Goal: Navigation & Orientation: Find specific page/section

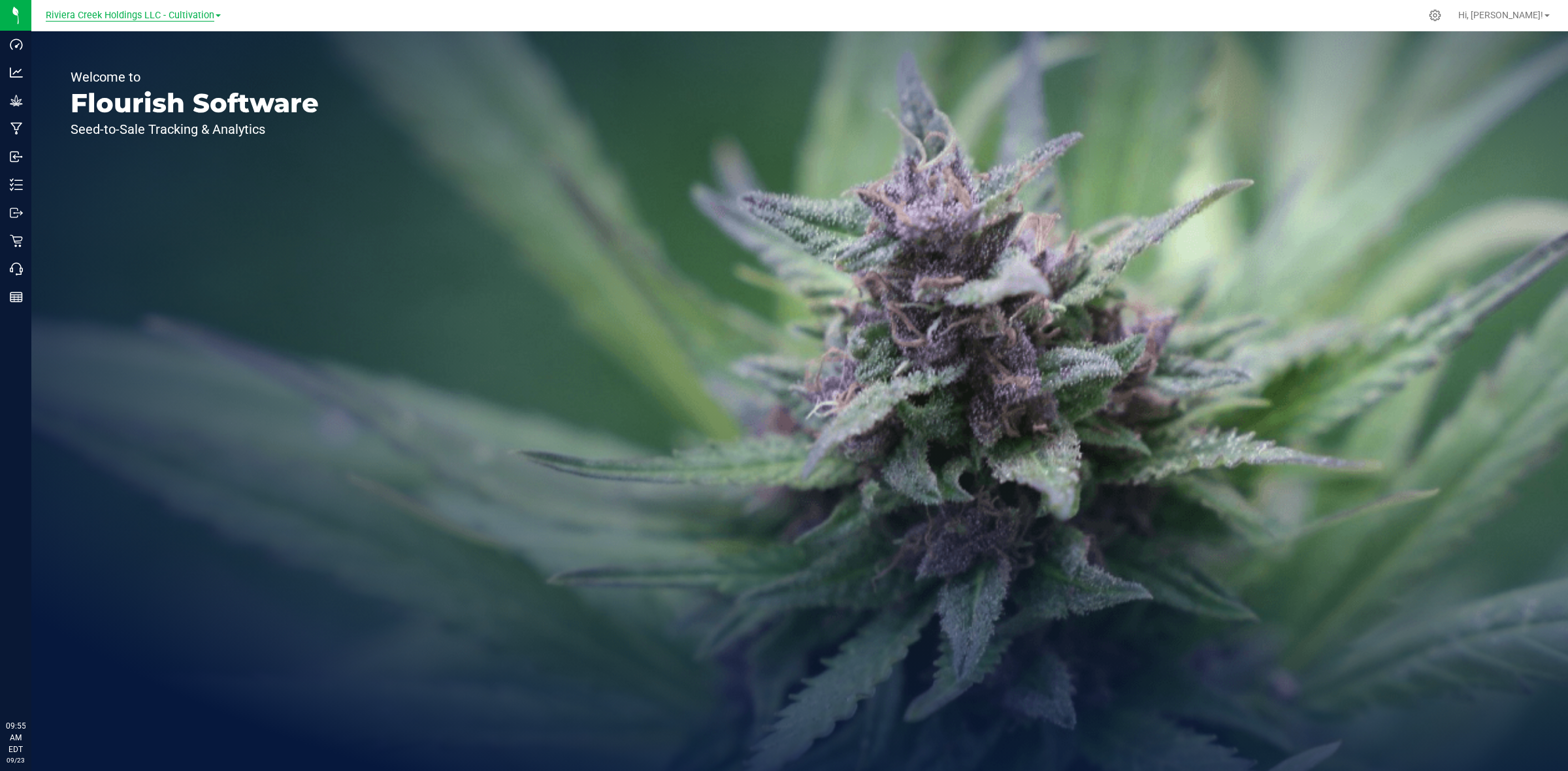
click at [137, 16] on span "Riviera Creek Holdings LLC - Cultivation" at bounding box center [130, 15] width 169 height 12
click at [149, 60] on link "Riviera Creek Holdings LLC - Processing" at bounding box center [133, 64] width 191 height 18
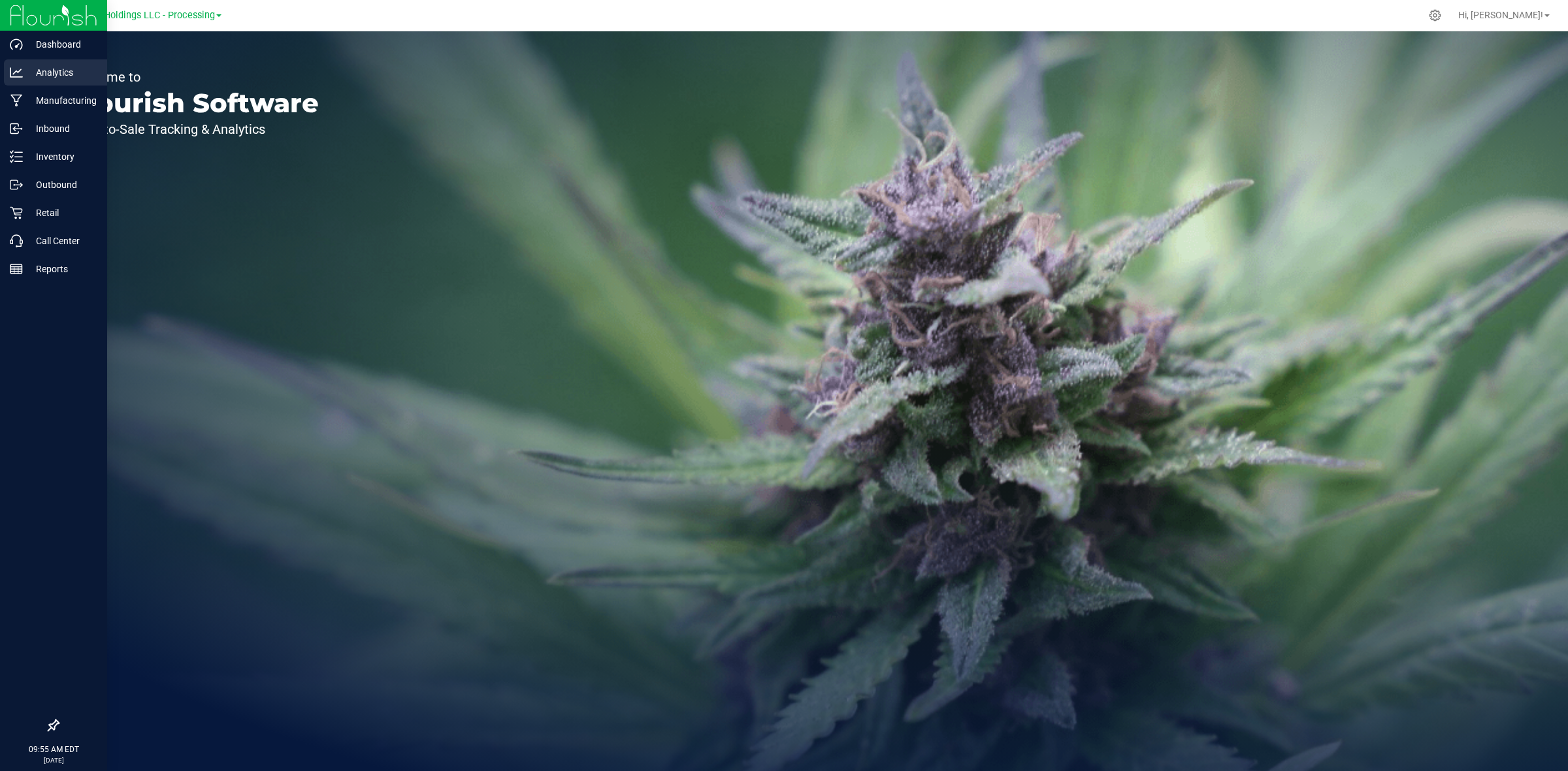
click at [14, 76] on icon at bounding box center [16, 73] width 13 height 13
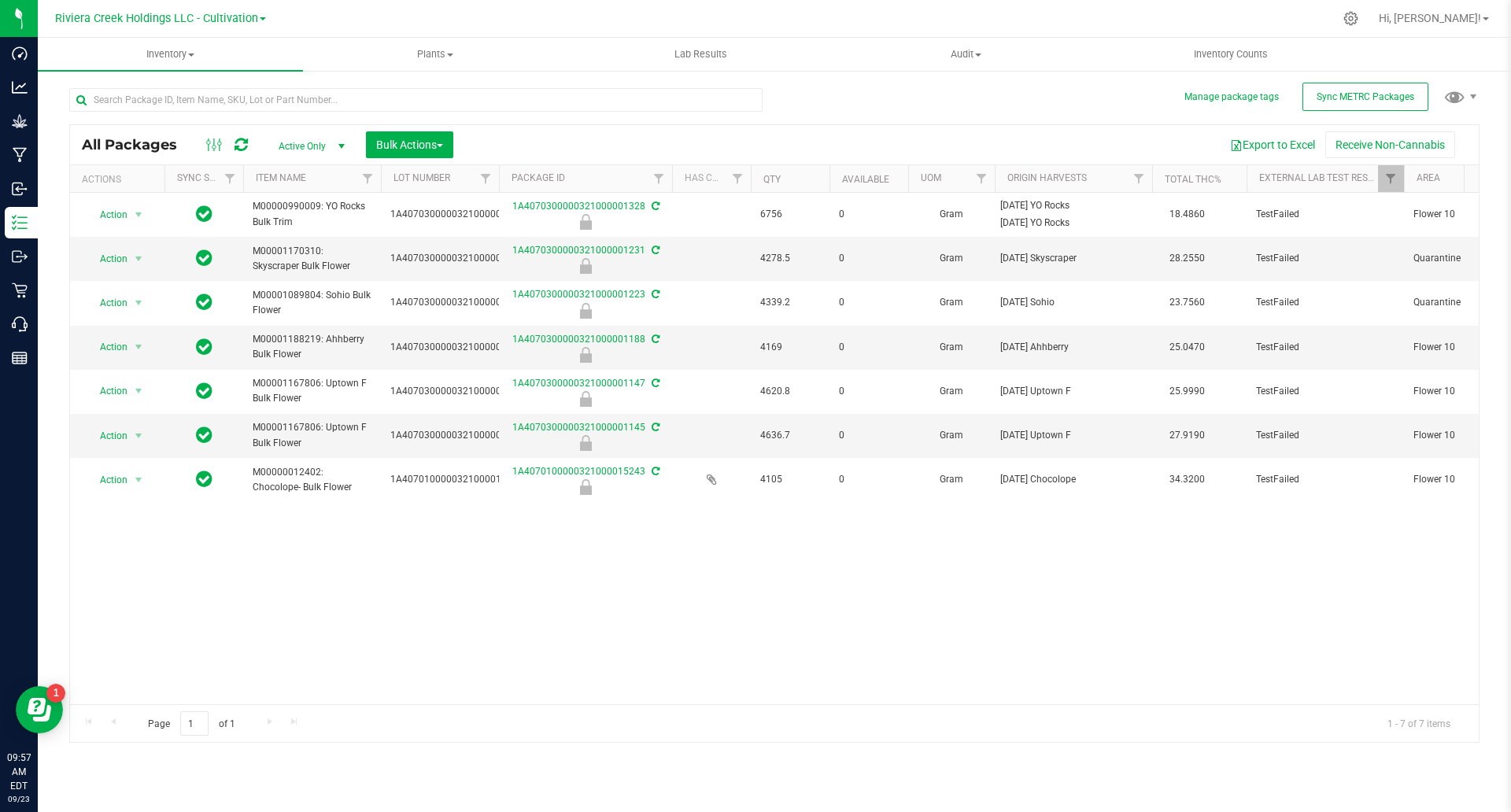
click at [315, 595] on div "Action Action Edit attributes Global inventory Locate package Package audit log…" at bounding box center [774, 448] width 1409 height 511
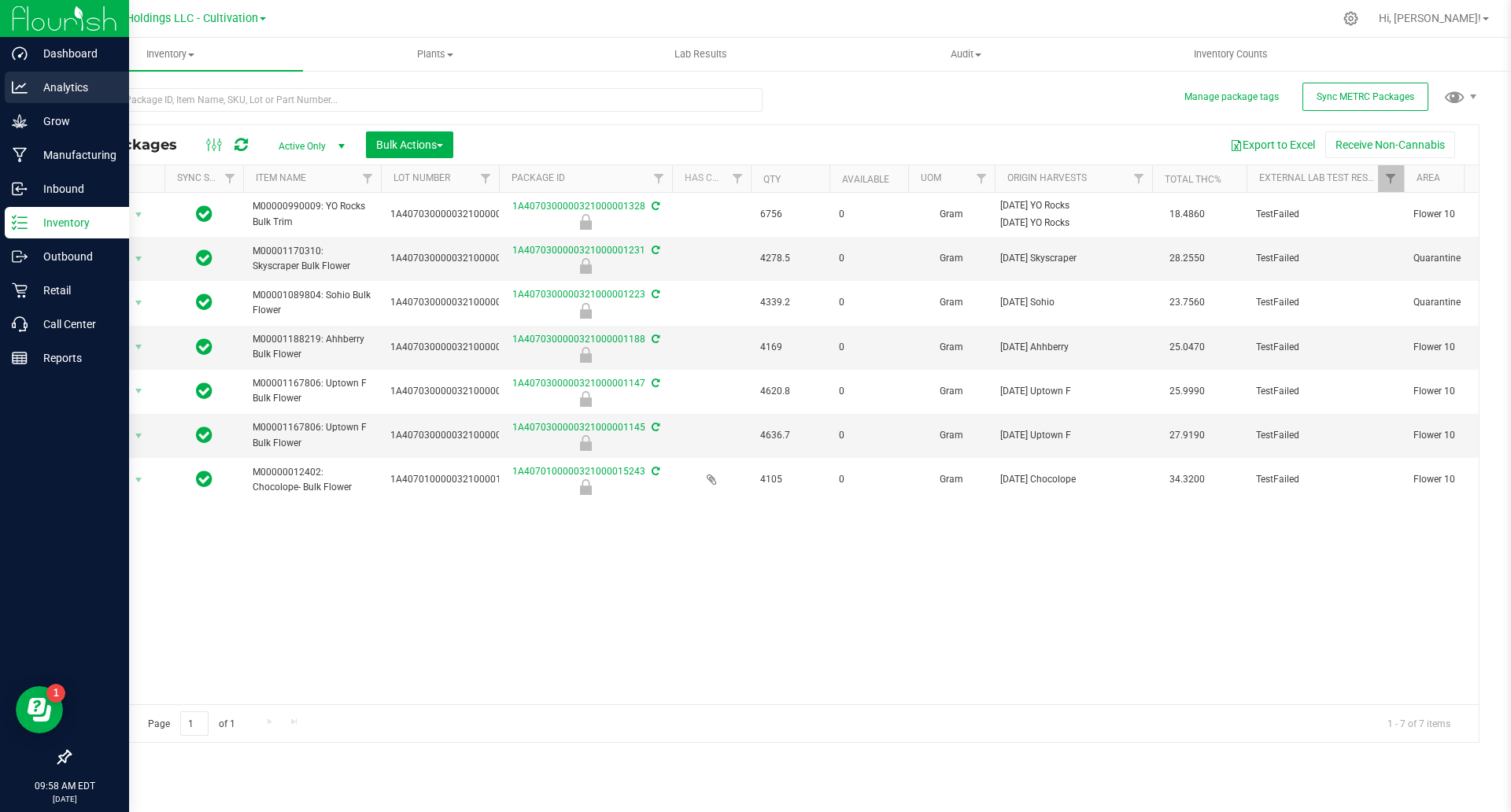
click at [52, 80] on p "Analytics" at bounding box center [74, 87] width 94 height 18
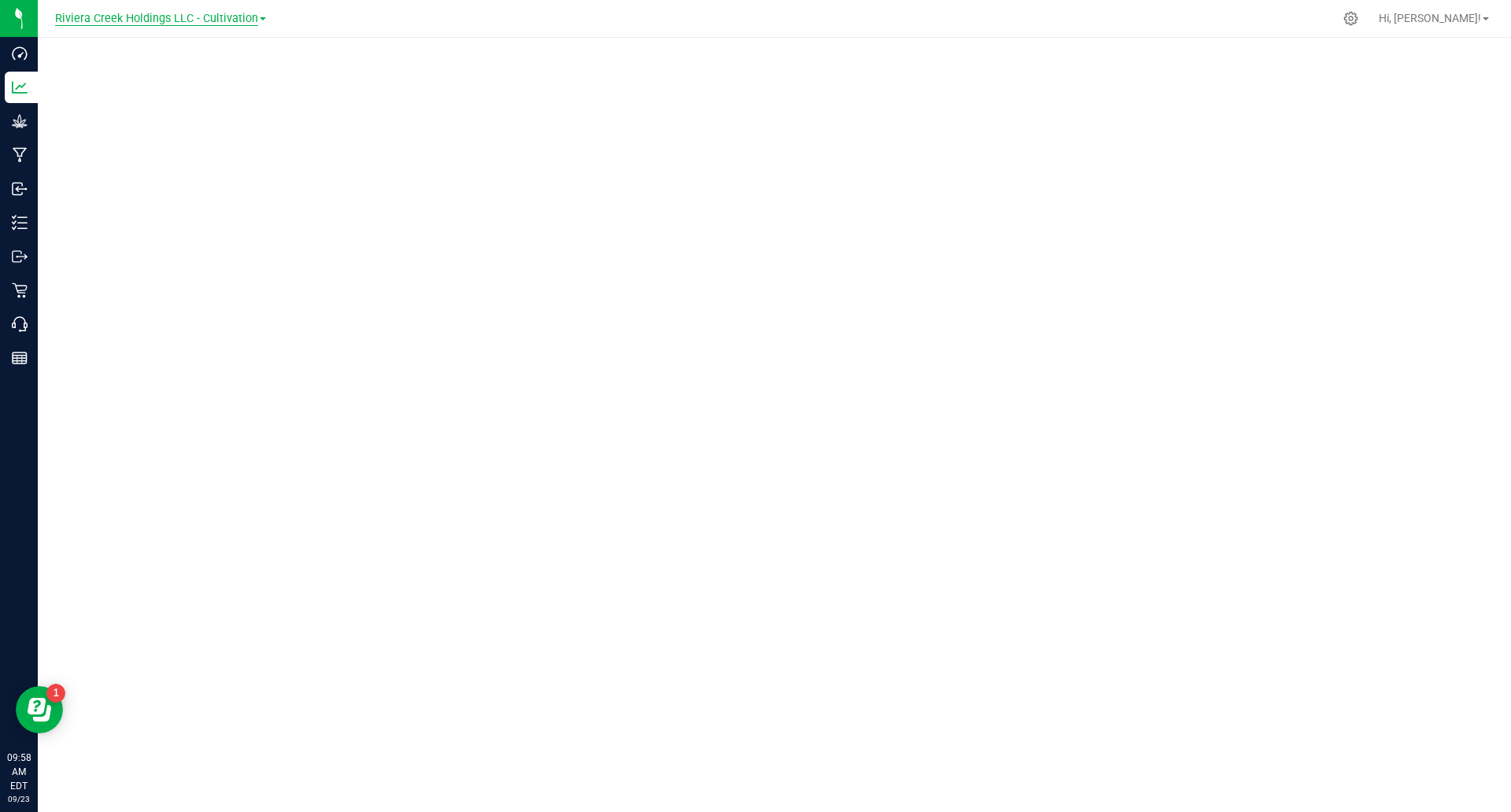
click at [232, 16] on span "Riviera Creek Holdings LLC - Cultivation" at bounding box center [157, 18] width 203 height 15
click at [206, 18] on span "Riviera Creek Holdings LLC - Cultivation" at bounding box center [157, 18] width 203 height 15
click at [206, 19] on span "Riviera Creek Holdings LLC - Cultivation" at bounding box center [157, 18] width 203 height 15
click at [206, 71] on link "Riviera Creek Holdings LLC - Processing" at bounding box center [161, 77] width 230 height 21
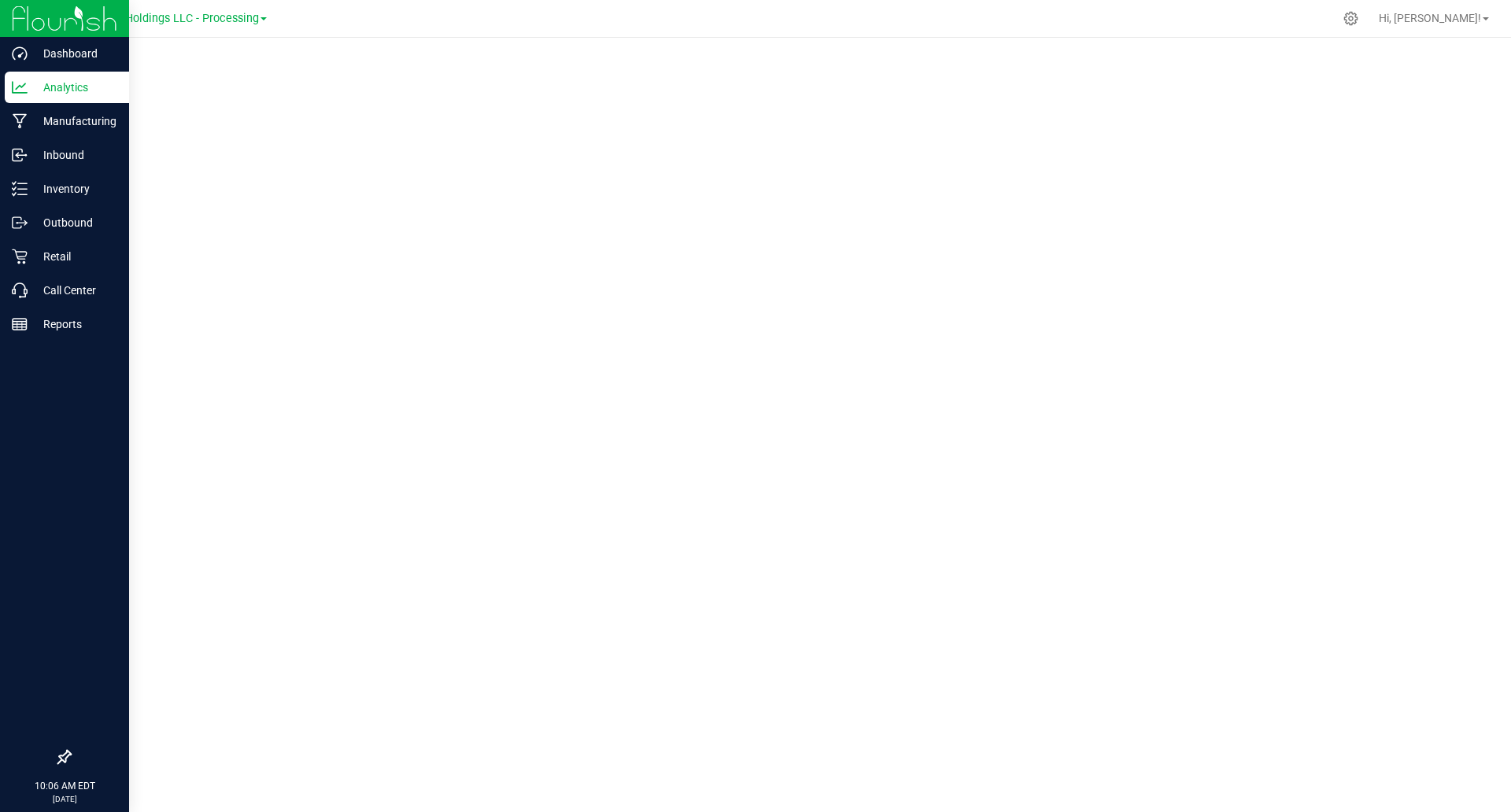
click at [11, 84] on div "Analytics" at bounding box center [67, 88] width 125 height 31
click at [59, 187] on p "Inventory" at bounding box center [74, 188] width 94 height 18
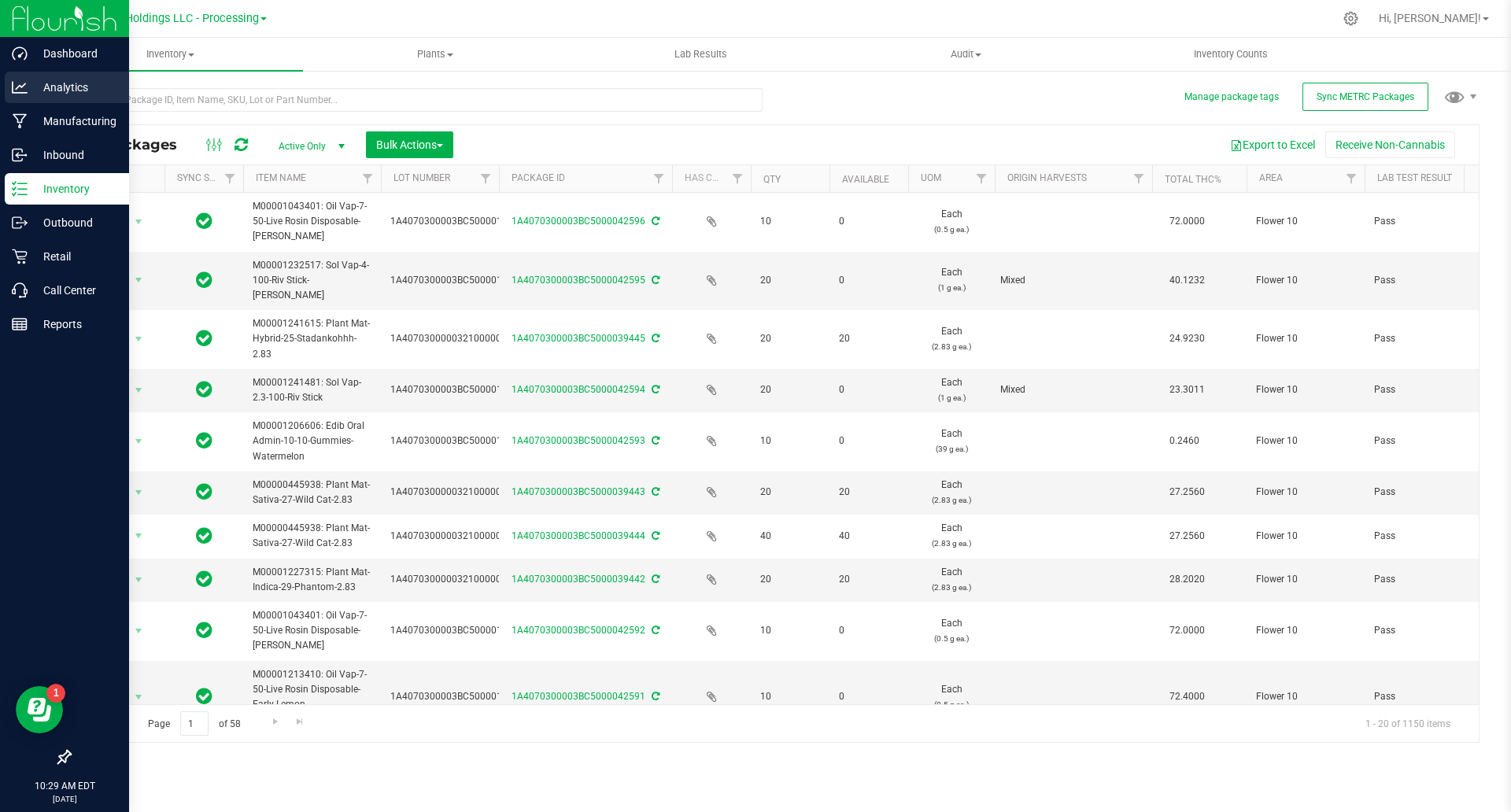
click at [9, 83] on div "Analytics" at bounding box center [67, 88] width 125 height 31
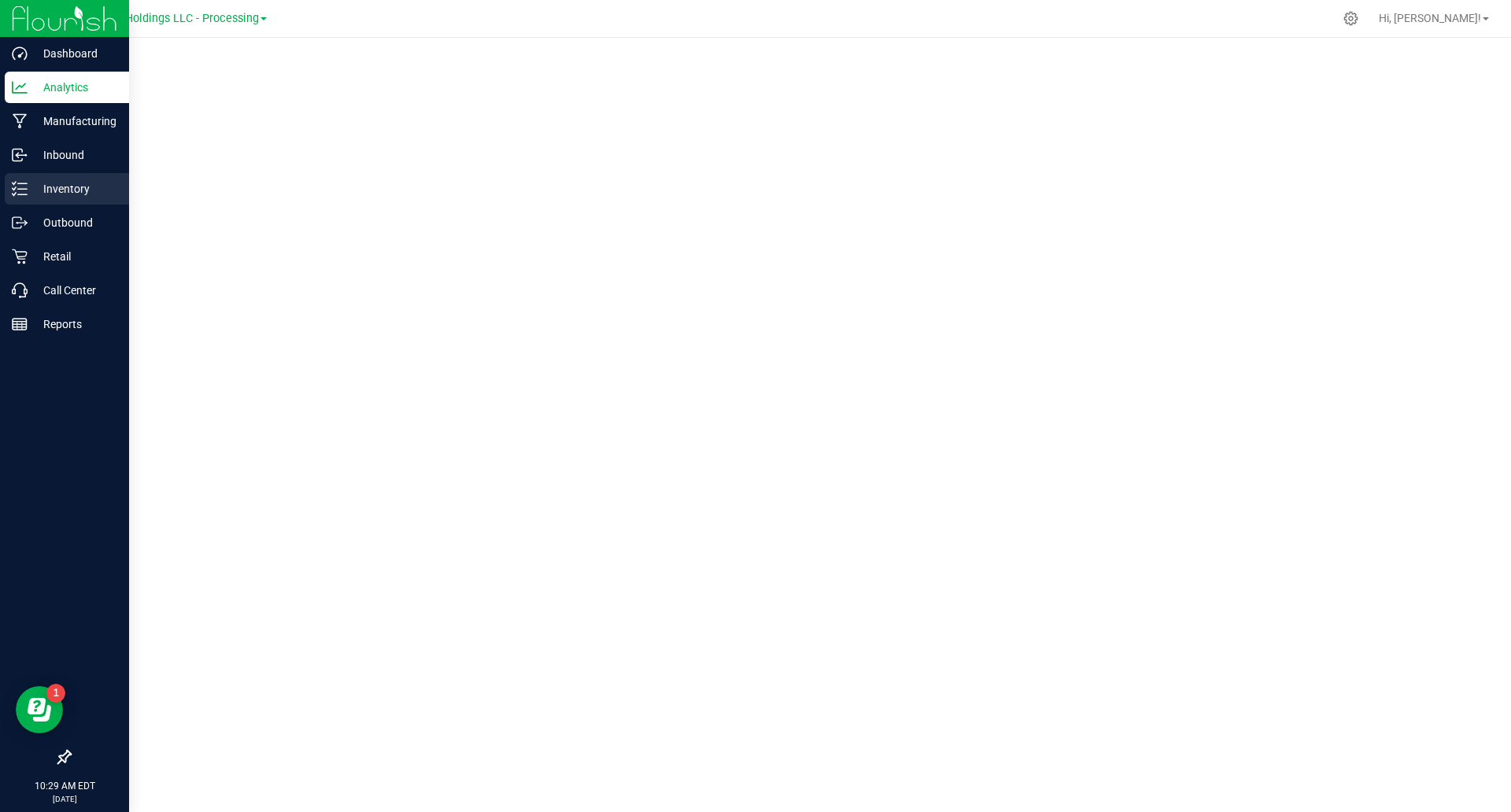
click at [52, 190] on p "Inventory" at bounding box center [74, 188] width 94 height 18
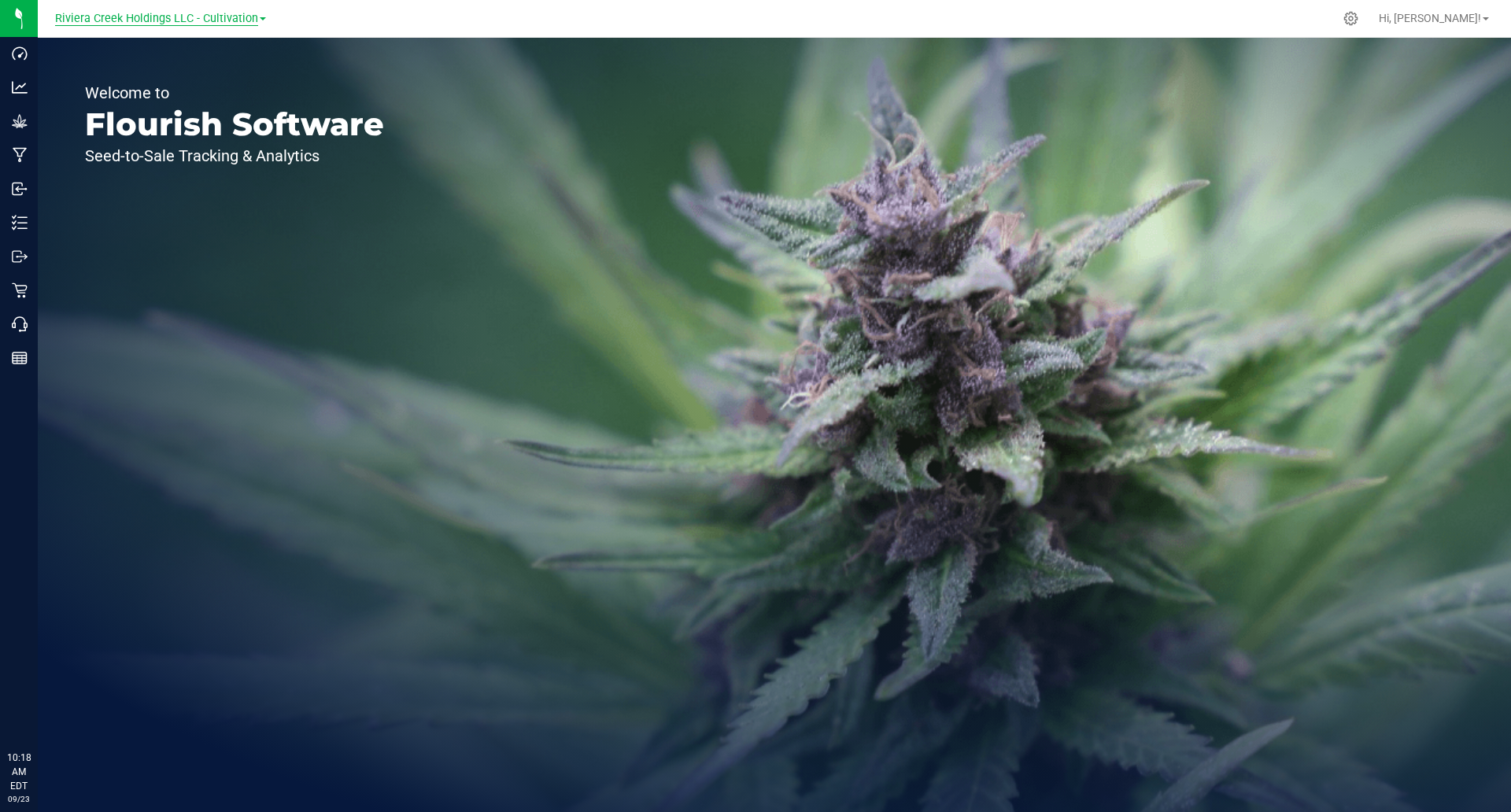
click at [234, 15] on span "Riviera Creek Holdings LLC - Cultivation" at bounding box center [157, 18] width 203 height 15
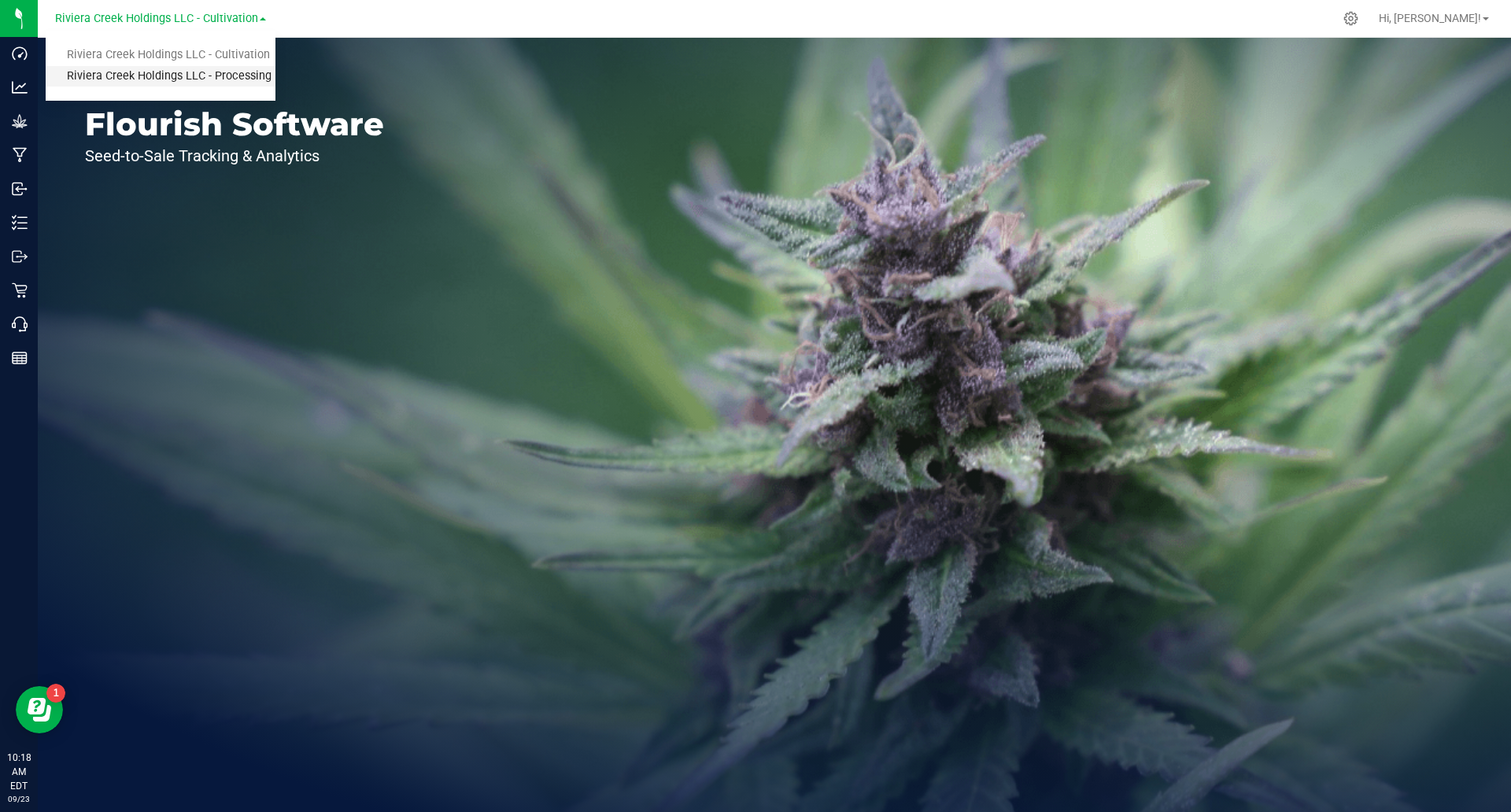
click at [247, 86] on link "Riviera Creek Holdings LLC - Processing" at bounding box center [161, 77] width 230 height 21
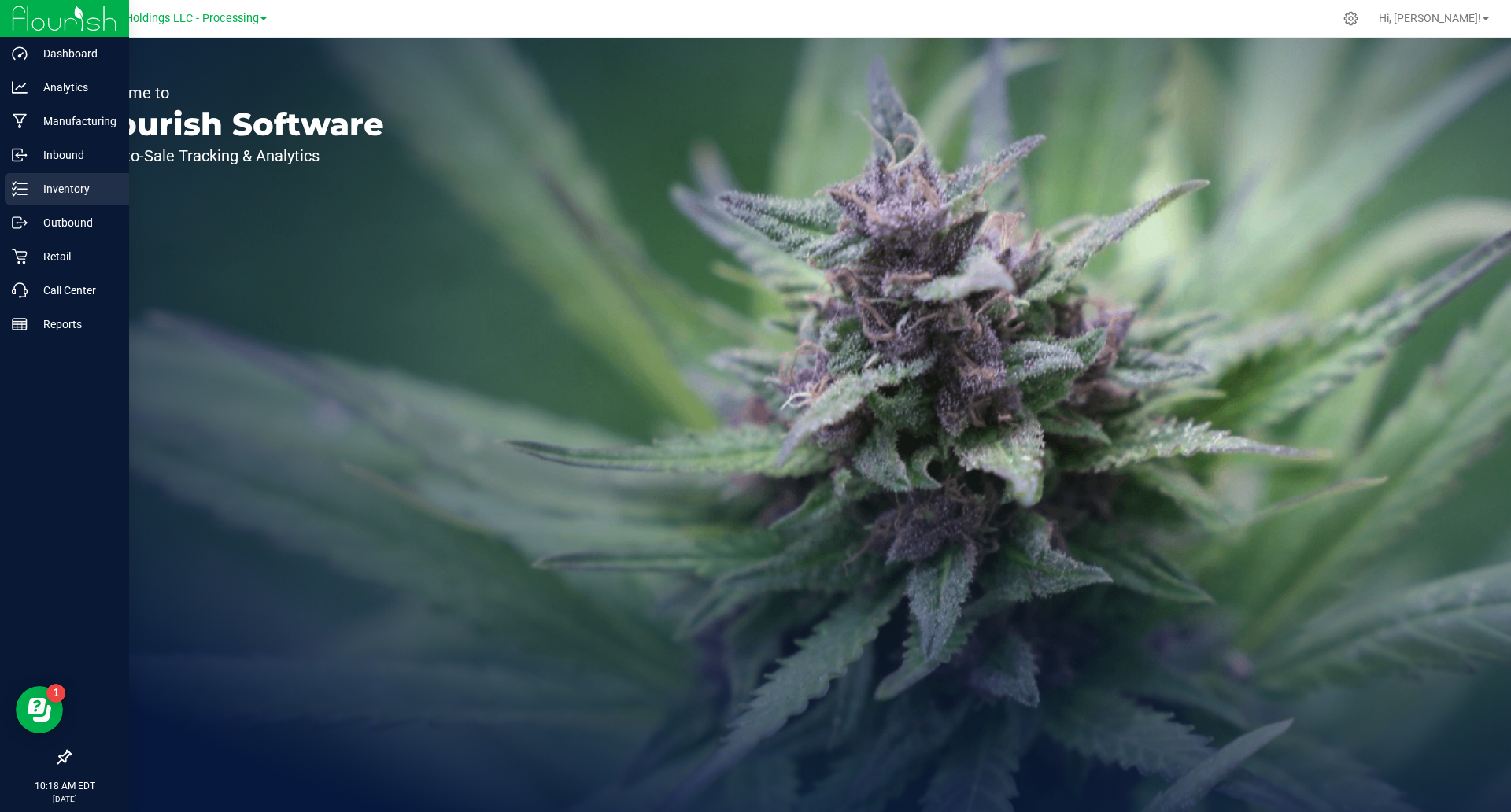
click at [26, 191] on icon at bounding box center [19, 189] width 16 height 16
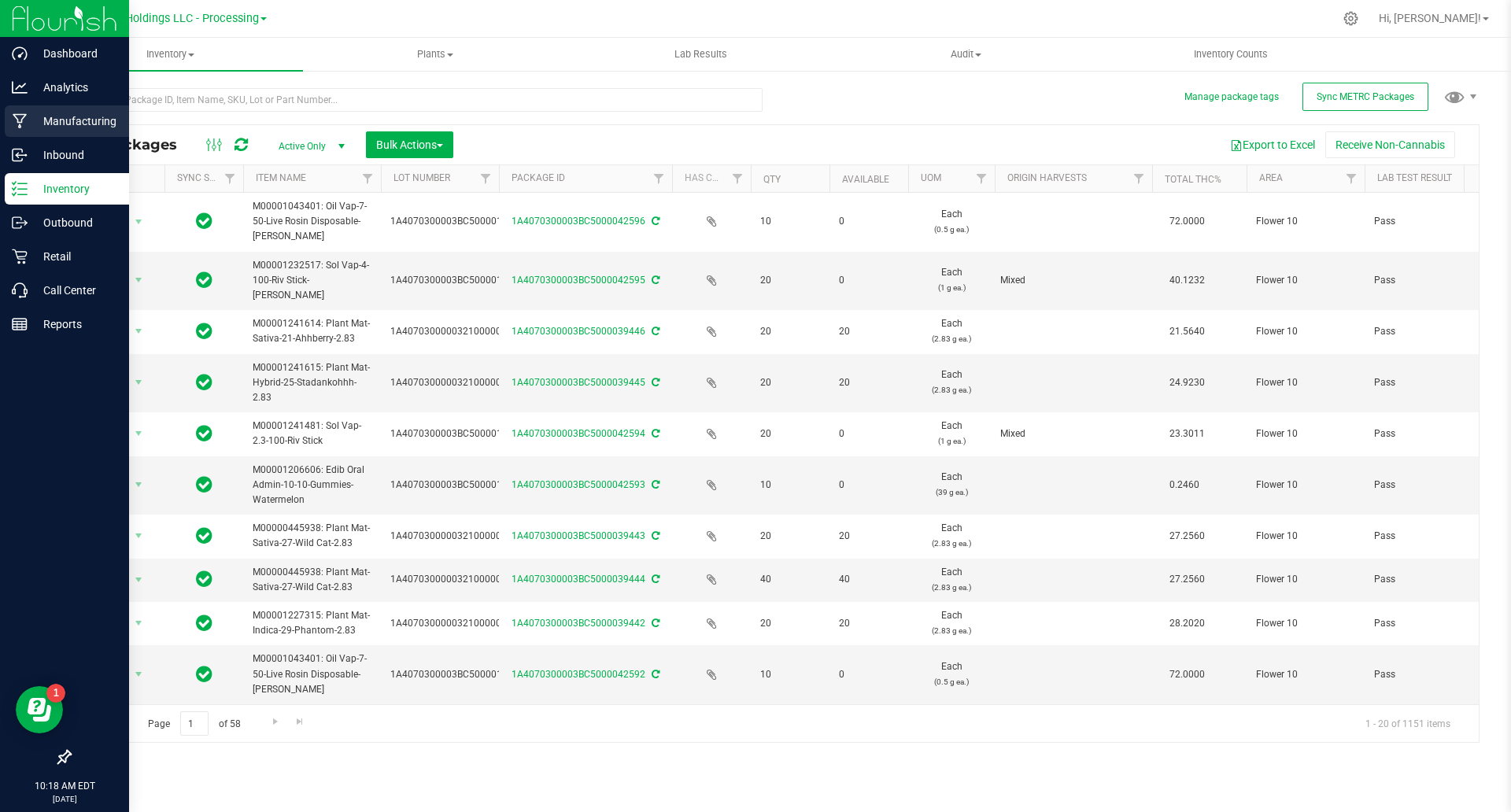
click at [41, 123] on p "Manufacturing" at bounding box center [74, 121] width 94 height 18
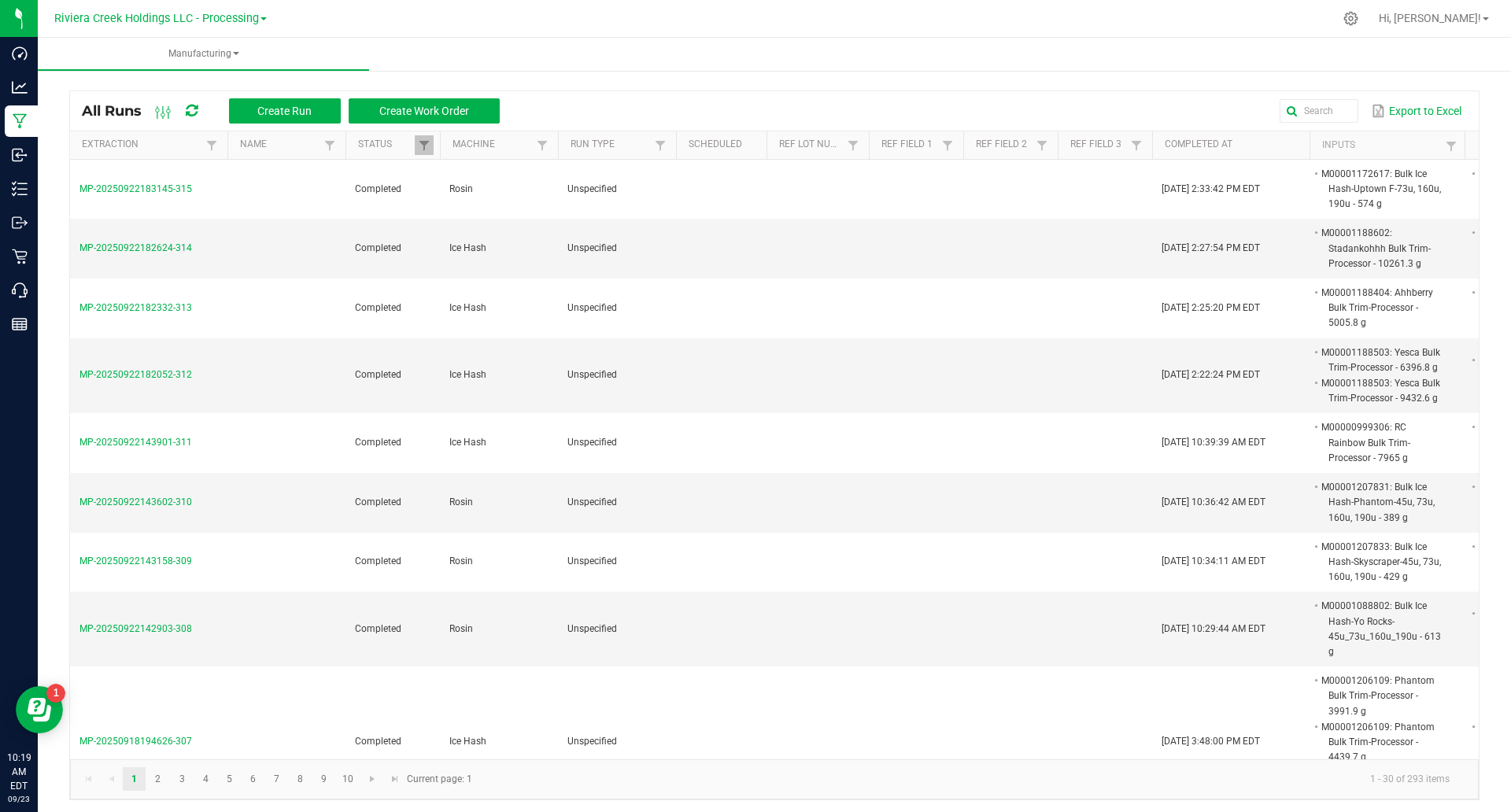
click at [703, 43] on ul "Manufacturing" at bounding box center [793, 55] width 1511 height 34
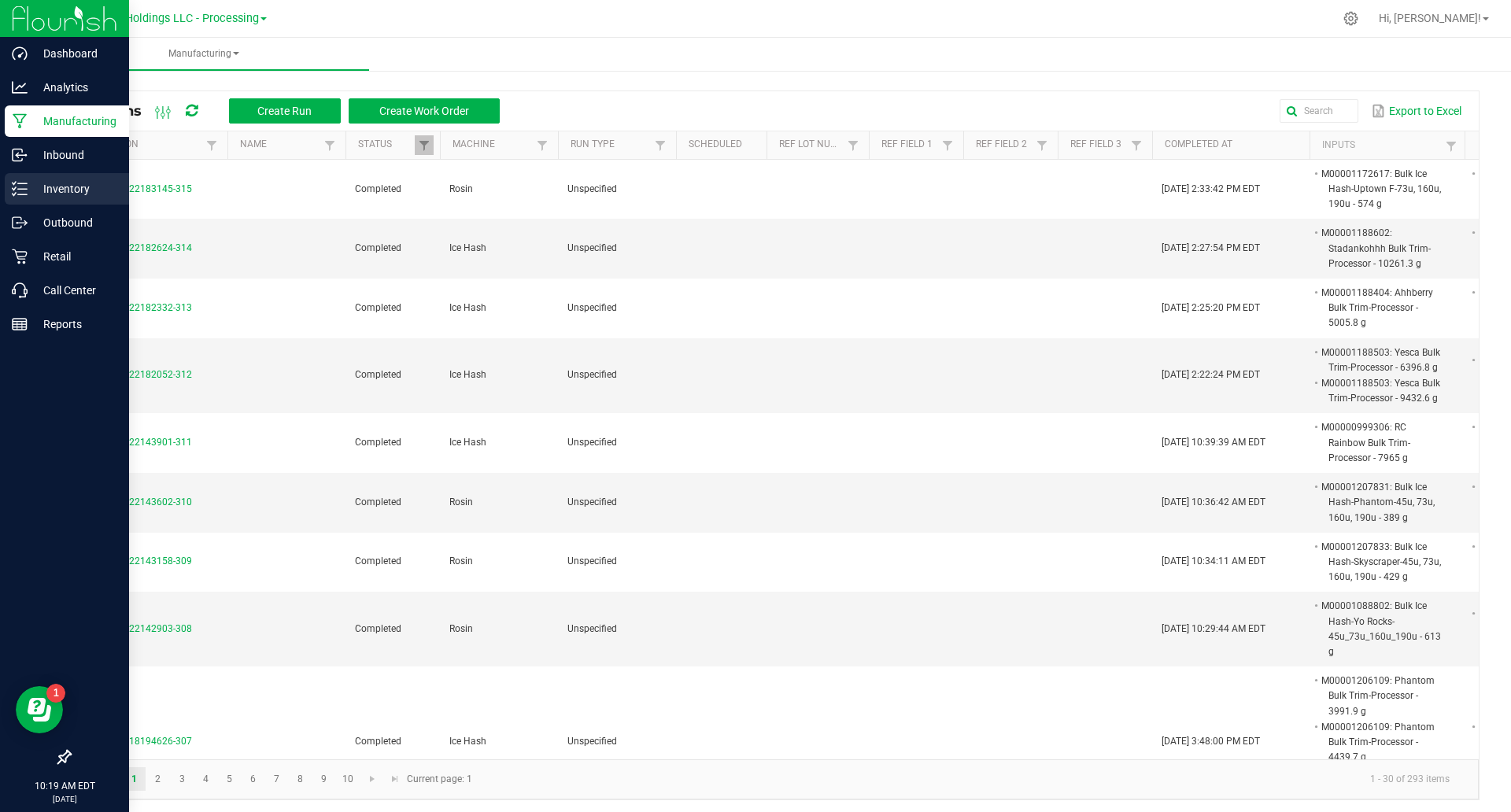
click at [67, 196] on p "Inventory" at bounding box center [74, 188] width 94 height 18
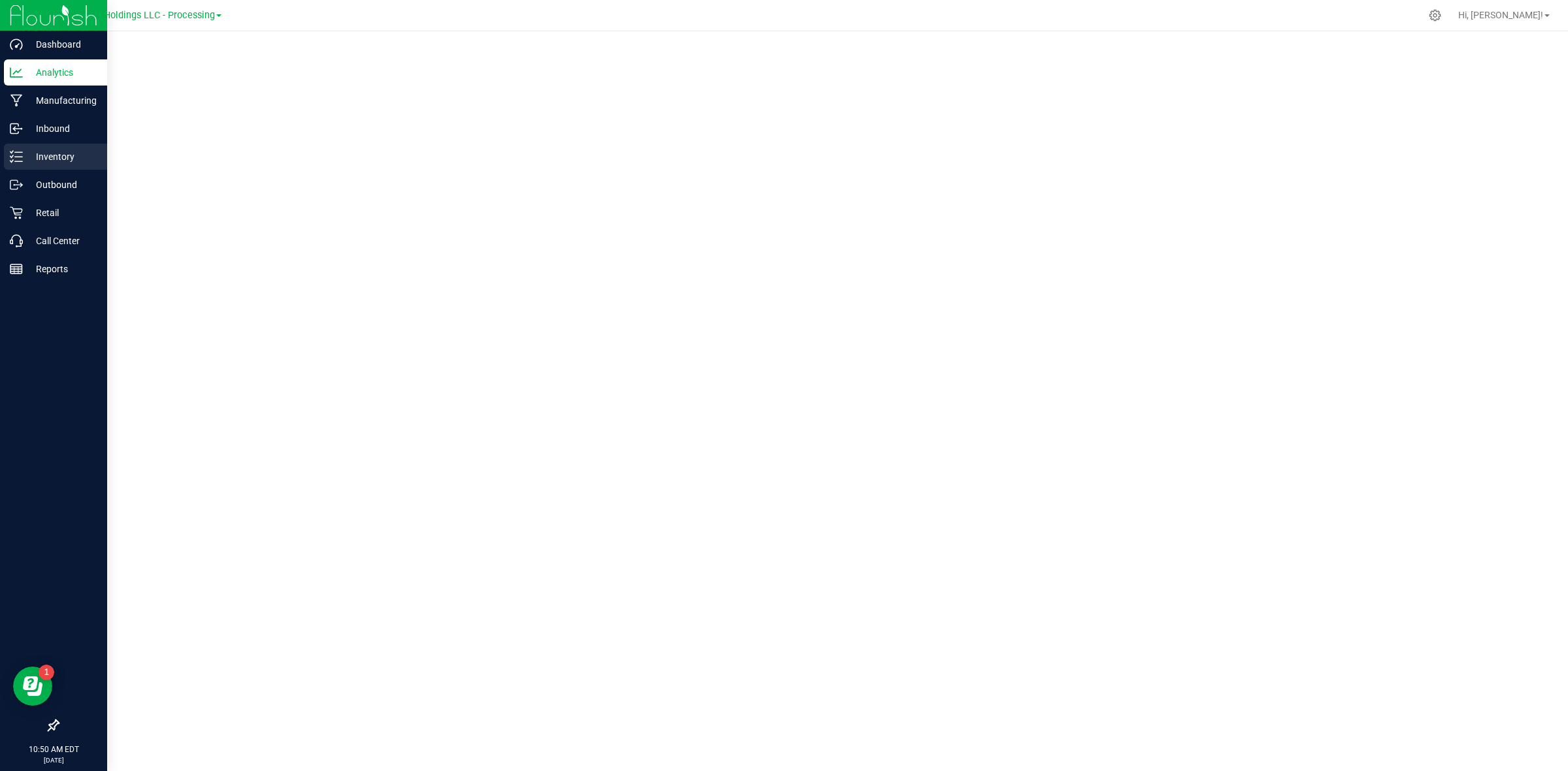
click at [21, 160] on icon at bounding box center [16, 157] width 13 height 13
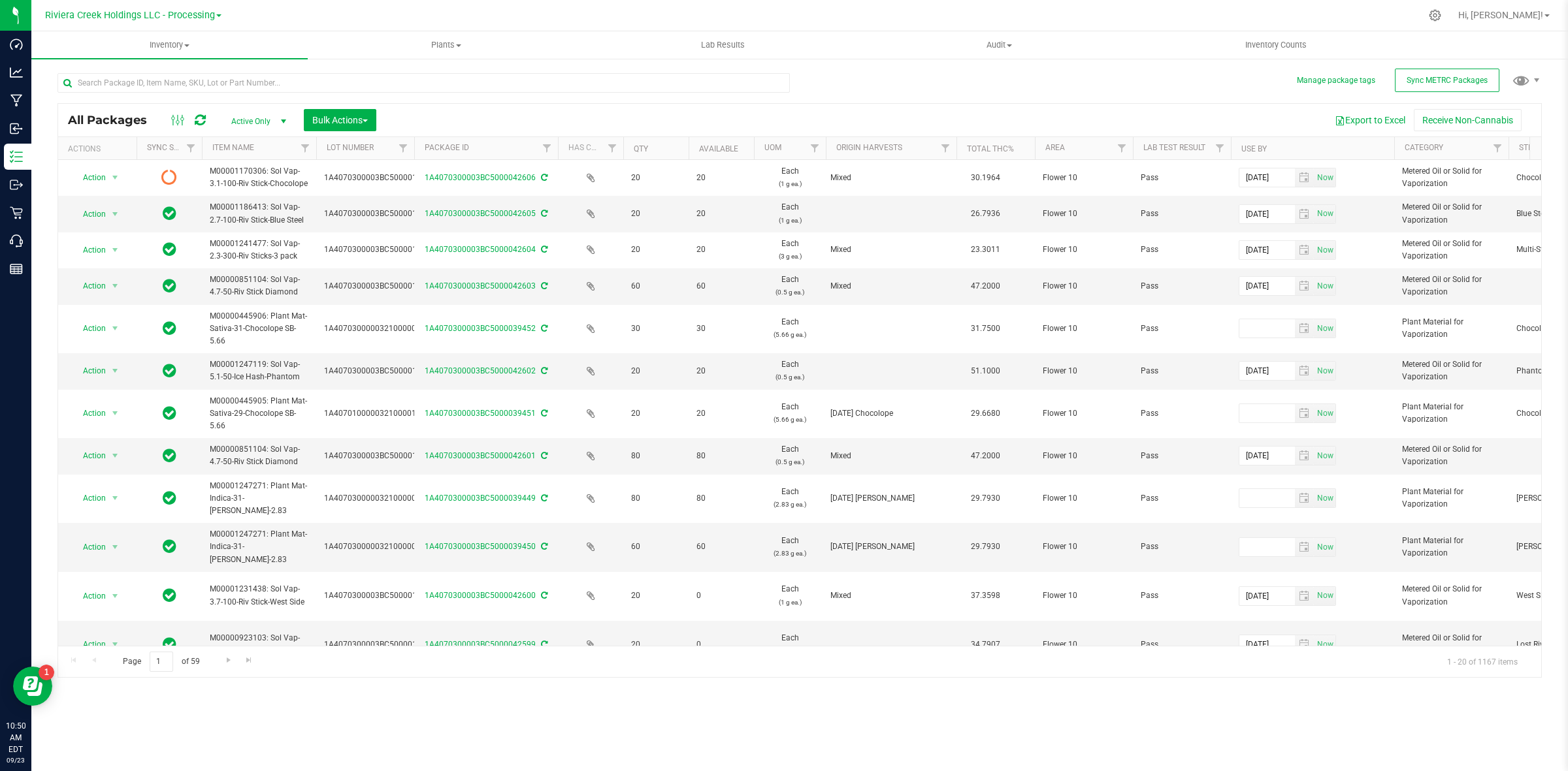
click at [200, 124] on icon at bounding box center [200, 120] width 11 height 13
